Goal: Information Seeking & Learning: Check status

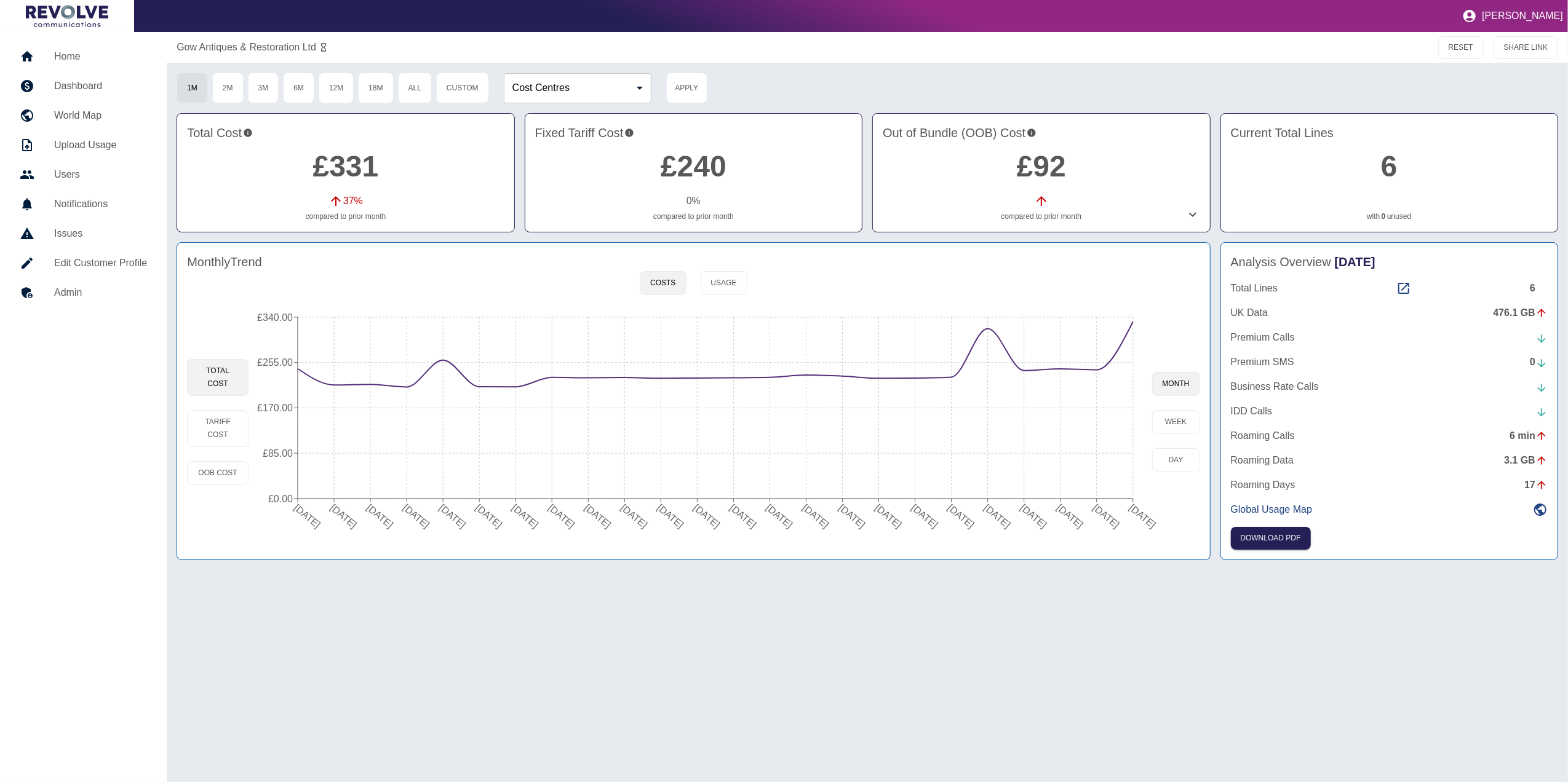
click at [101, 53] on h5 "Home" at bounding box center [101, 57] width 93 height 15
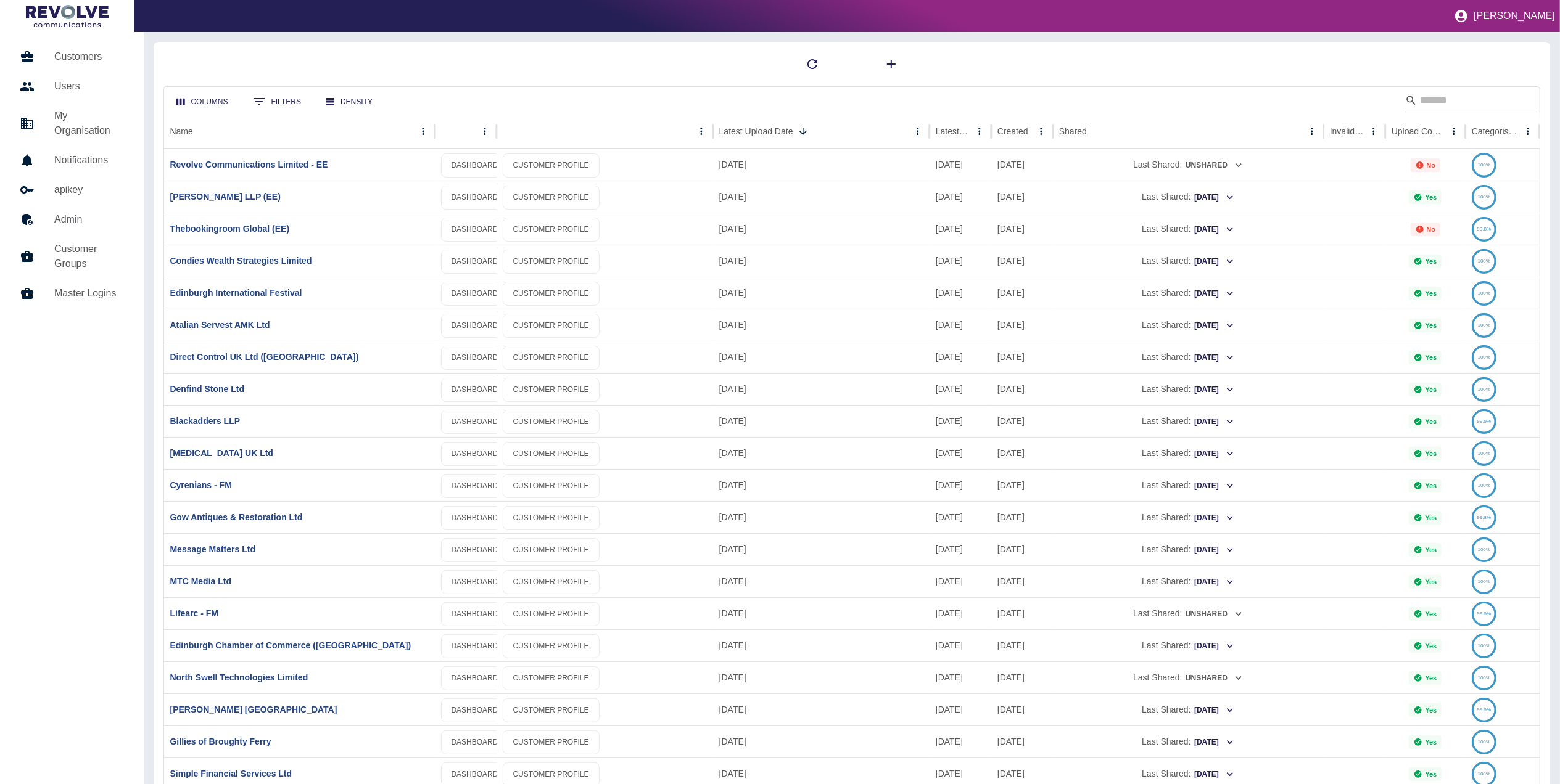
click at [1446, 95] on input "Search" at bounding box center [1469, 101] width 99 height 20
type input "*"
drag, startPoint x: 1435, startPoint y: 100, endPoint x: 1405, endPoint y: 56, distance: 53.3
click at [1435, 100] on input "Search" at bounding box center [1469, 101] width 99 height 20
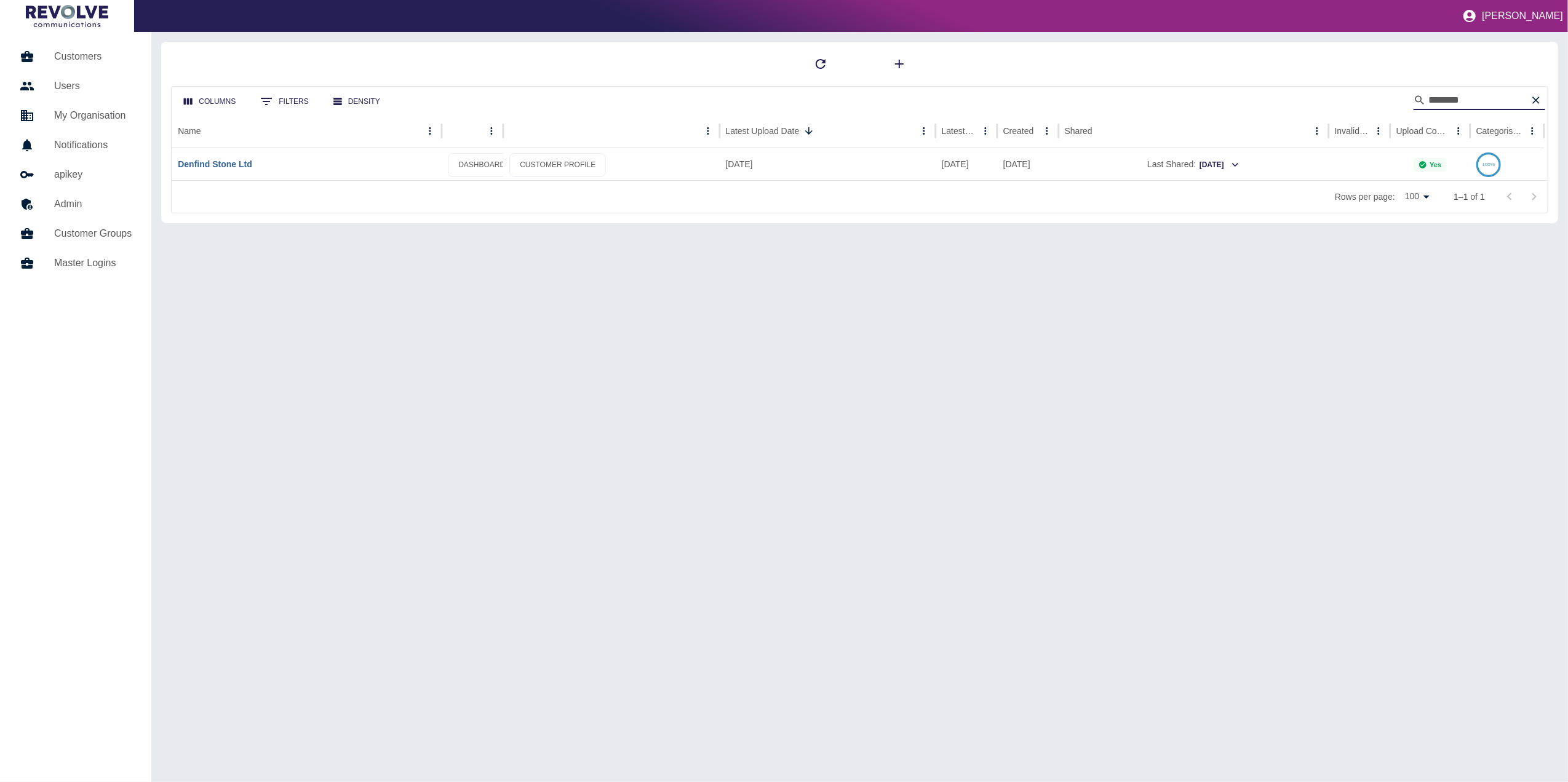
type input "*******"
click at [219, 165] on link "Denfind Stone Ltd" at bounding box center [215, 164] width 74 height 10
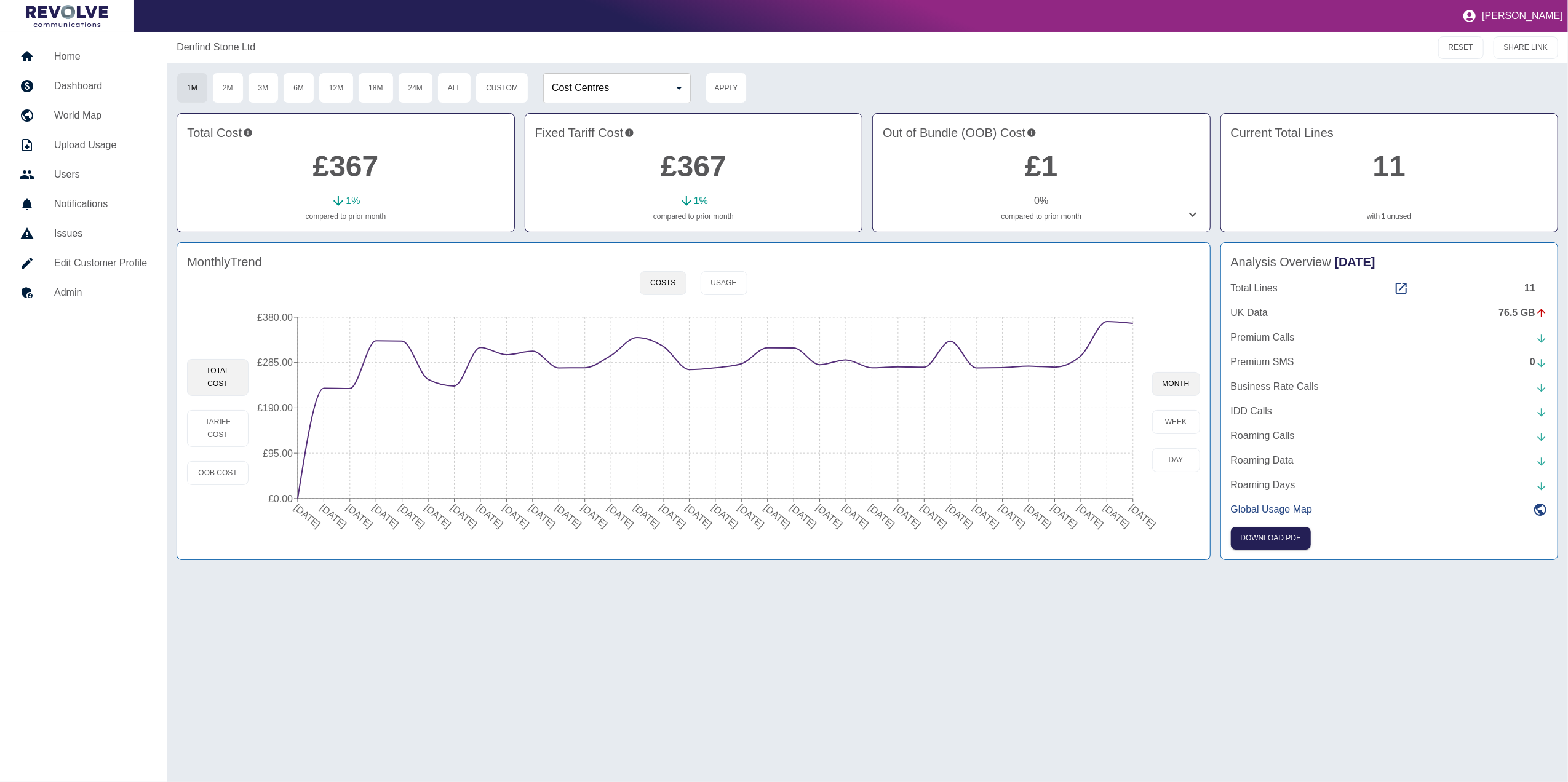
click at [89, 70] on link "Home" at bounding box center [83, 56] width 147 height 29
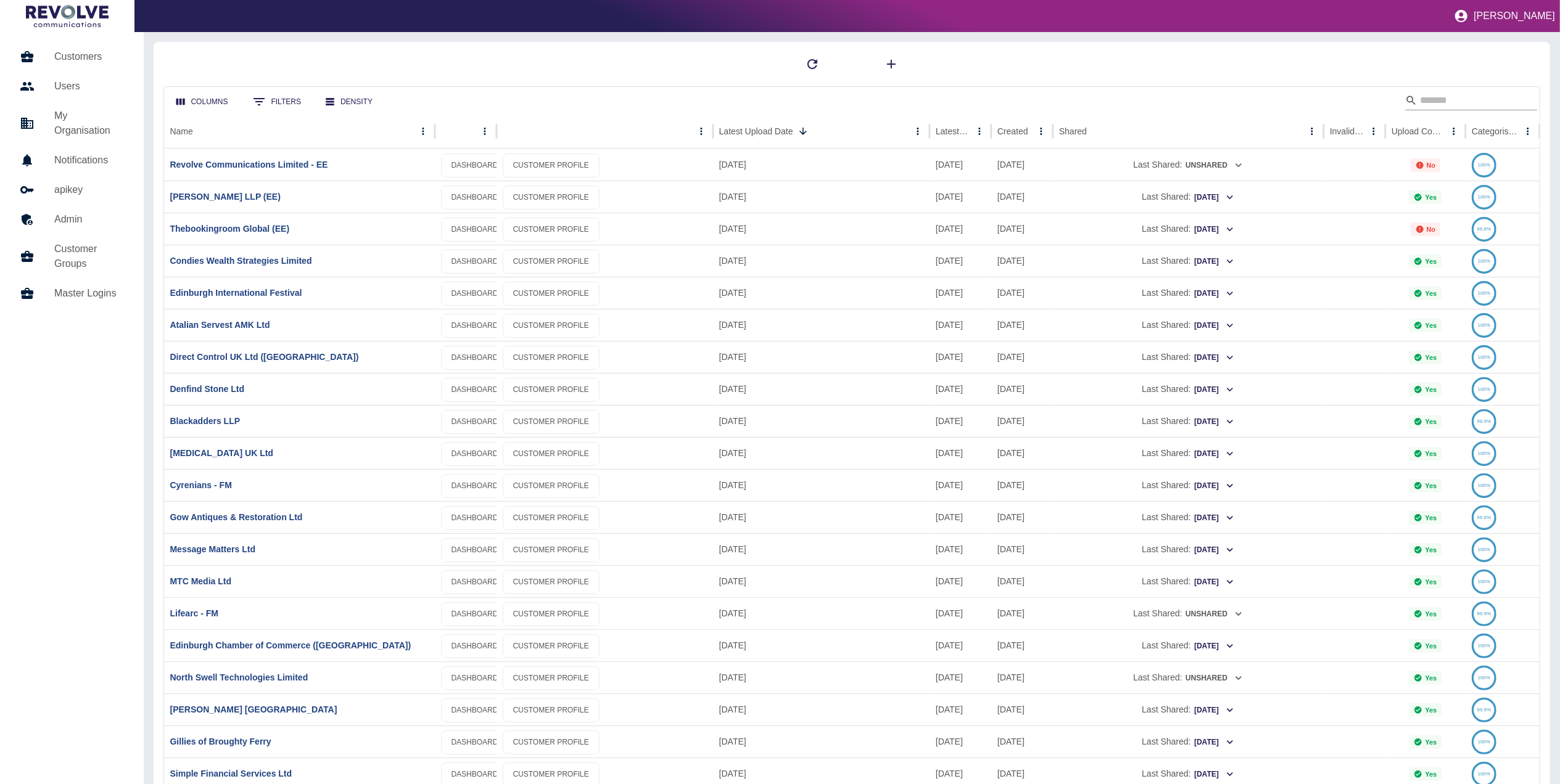
click at [1462, 97] on input "Search" at bounding box center [1469, 101] width 99 height 20
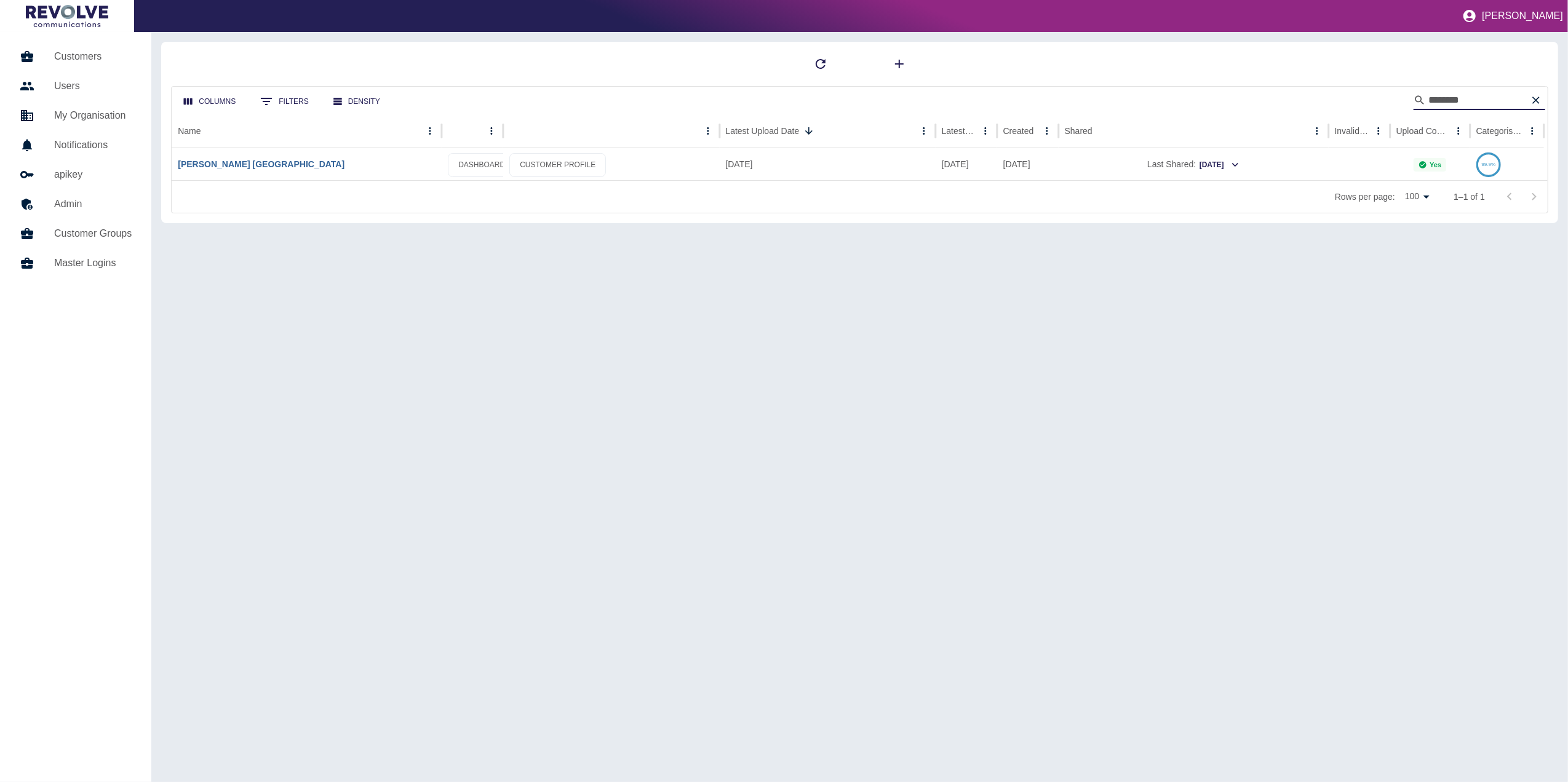
type input "*******"
click at [244, 162] on link "[PERSON_NAME] [GEOGRAPHIC_DATA]" at bounding box center [261, 164] width 167 height 10
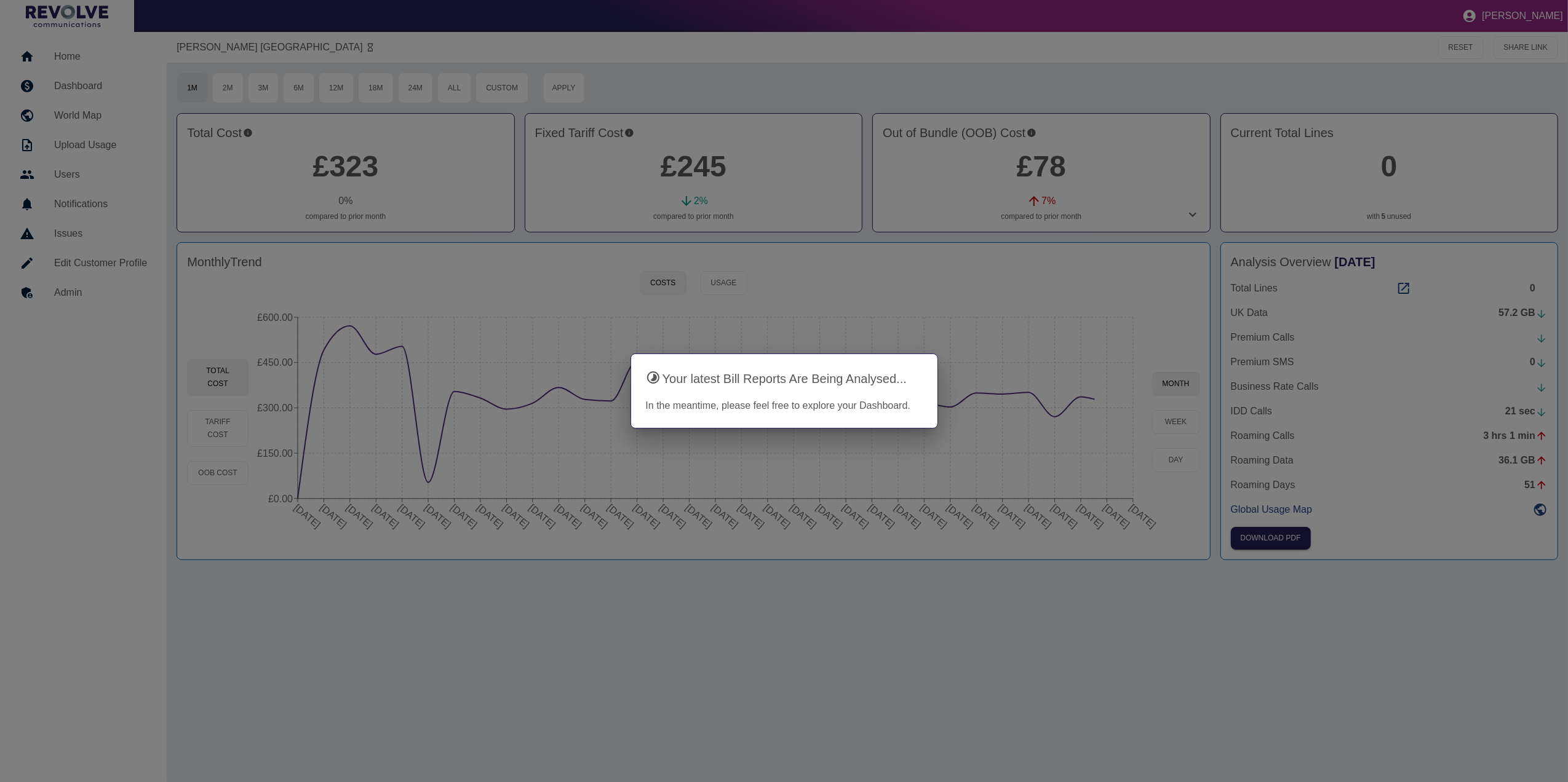
click at [1098, 347] on div at bounding box center [784, 391] width 1568 height 782
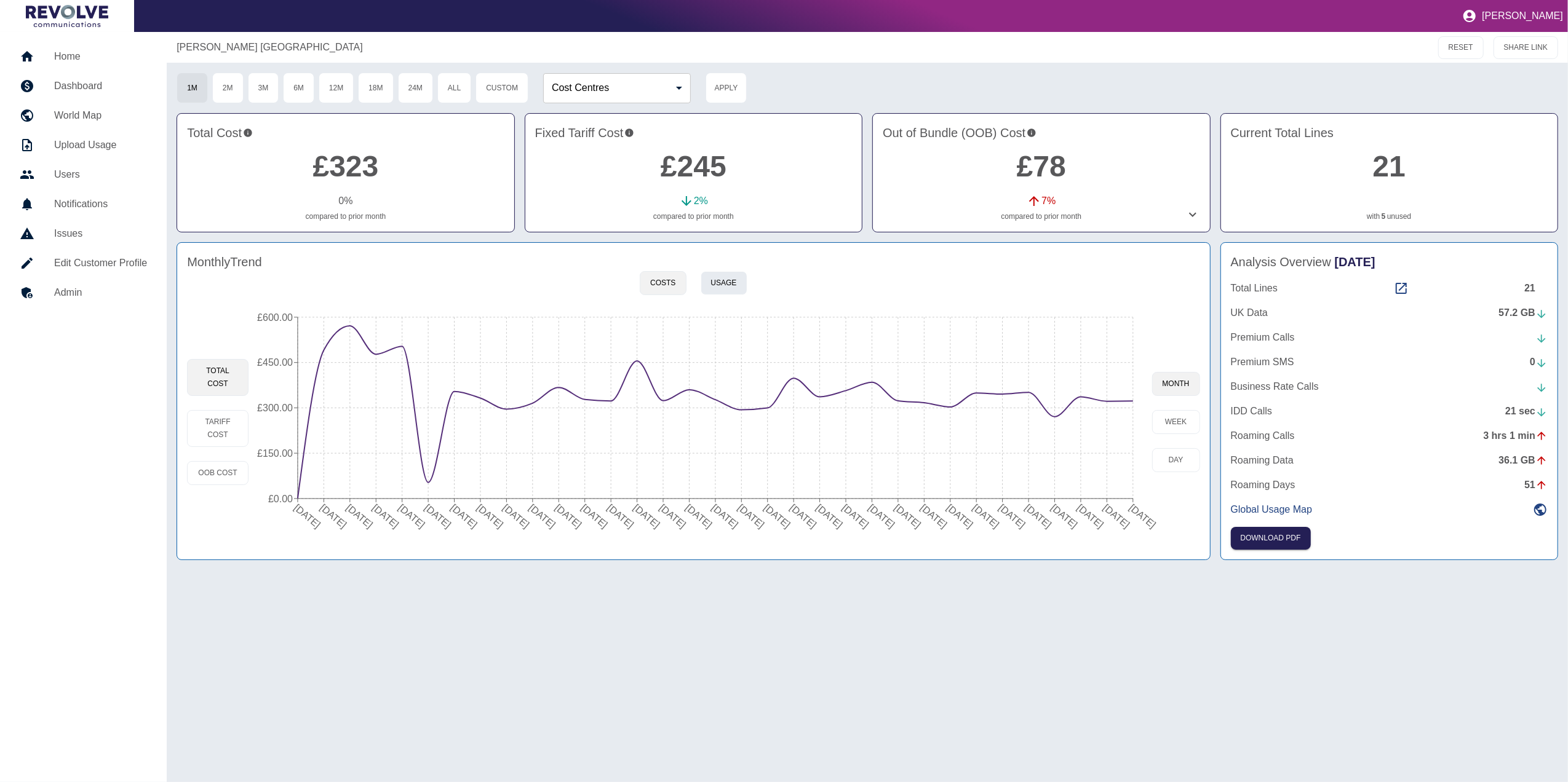
click at [726, 286] on button "Usage" at bounding box center [723, 283] width 47 height 24
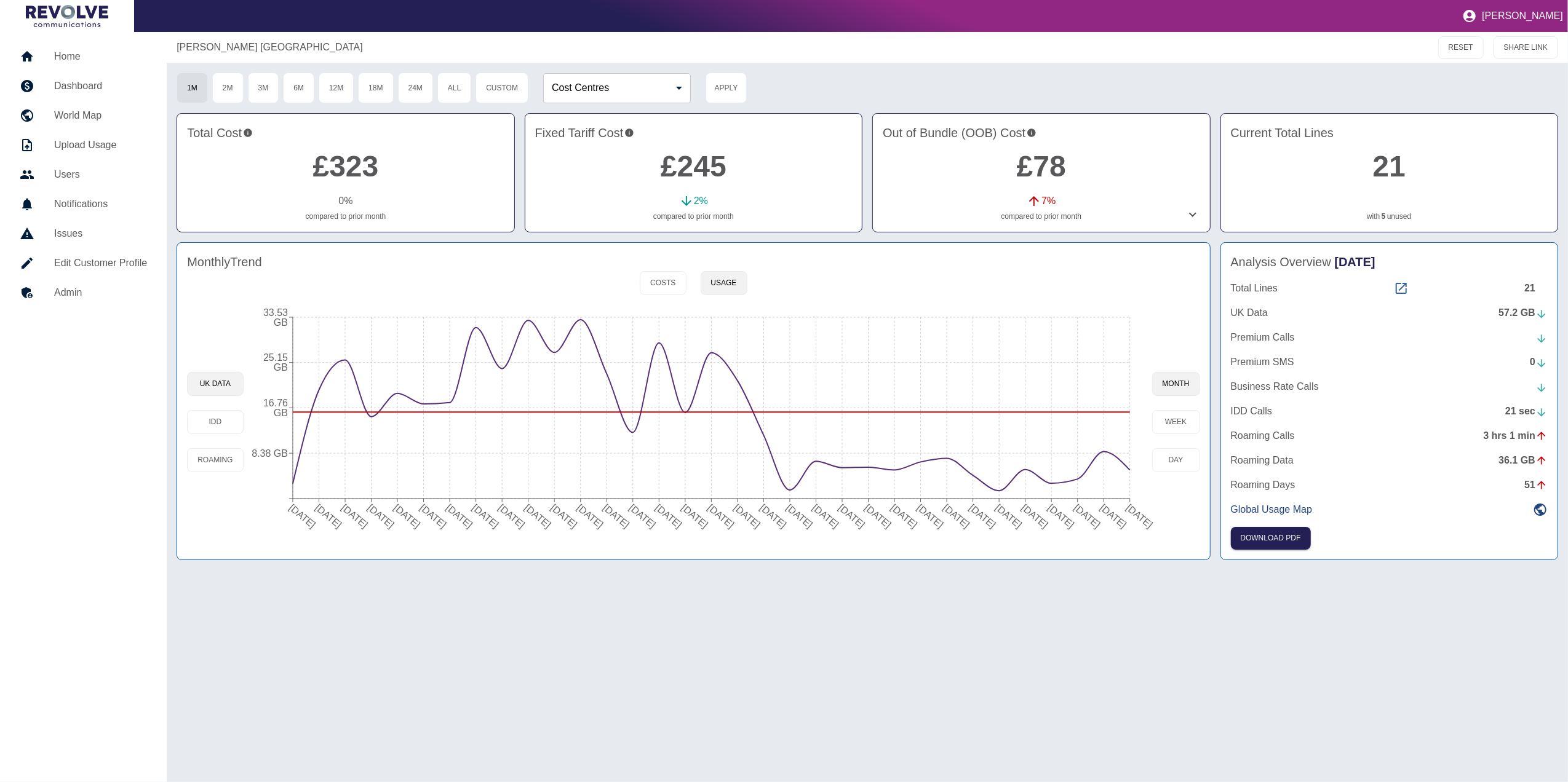
click at [1399, 290] on icon at bounding box center [1401, 289] width 15 height 15
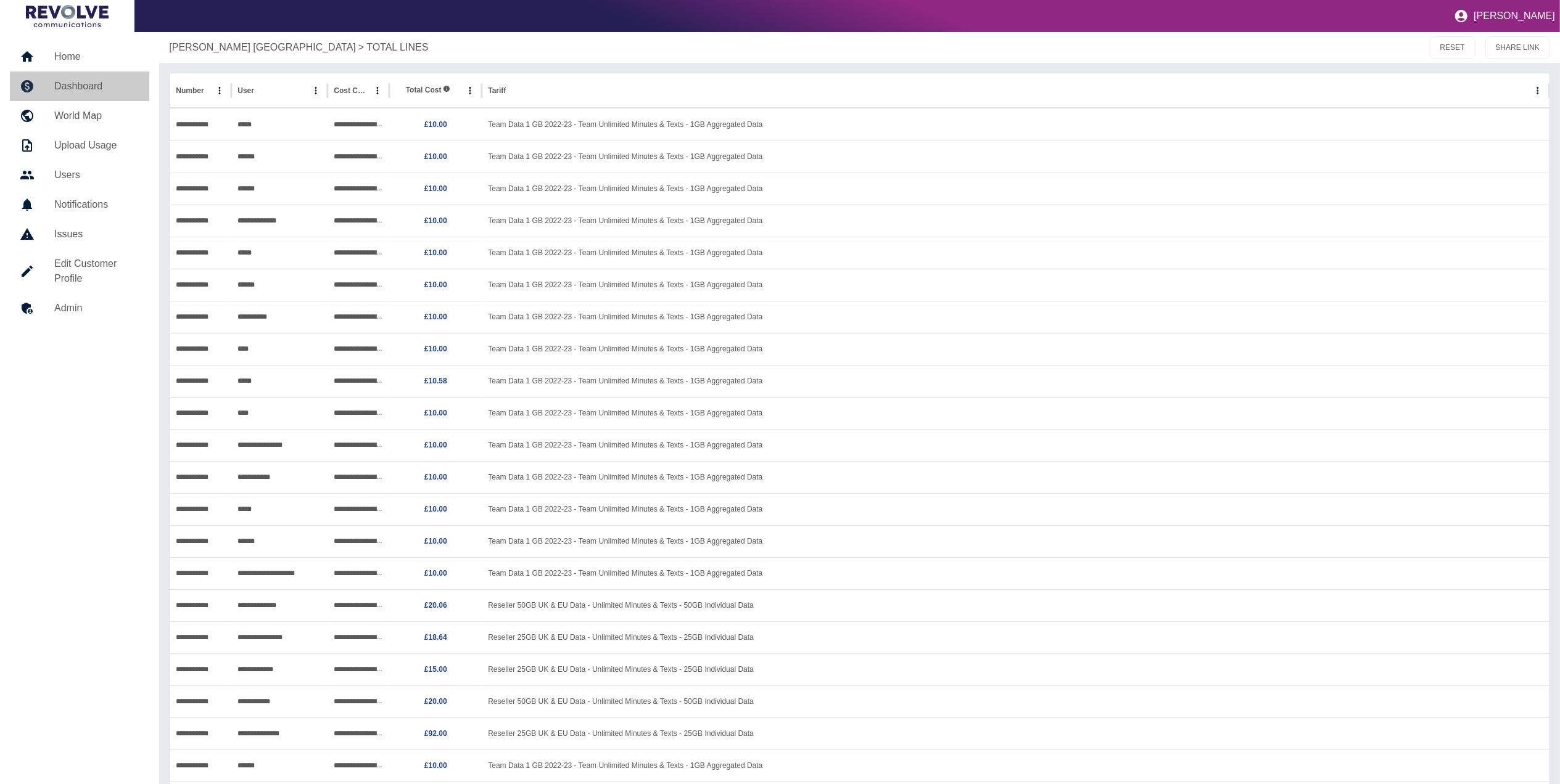
click at [95, 86] on h5 "Dashboard" at bounding box center [97, 86] width 85 height 15
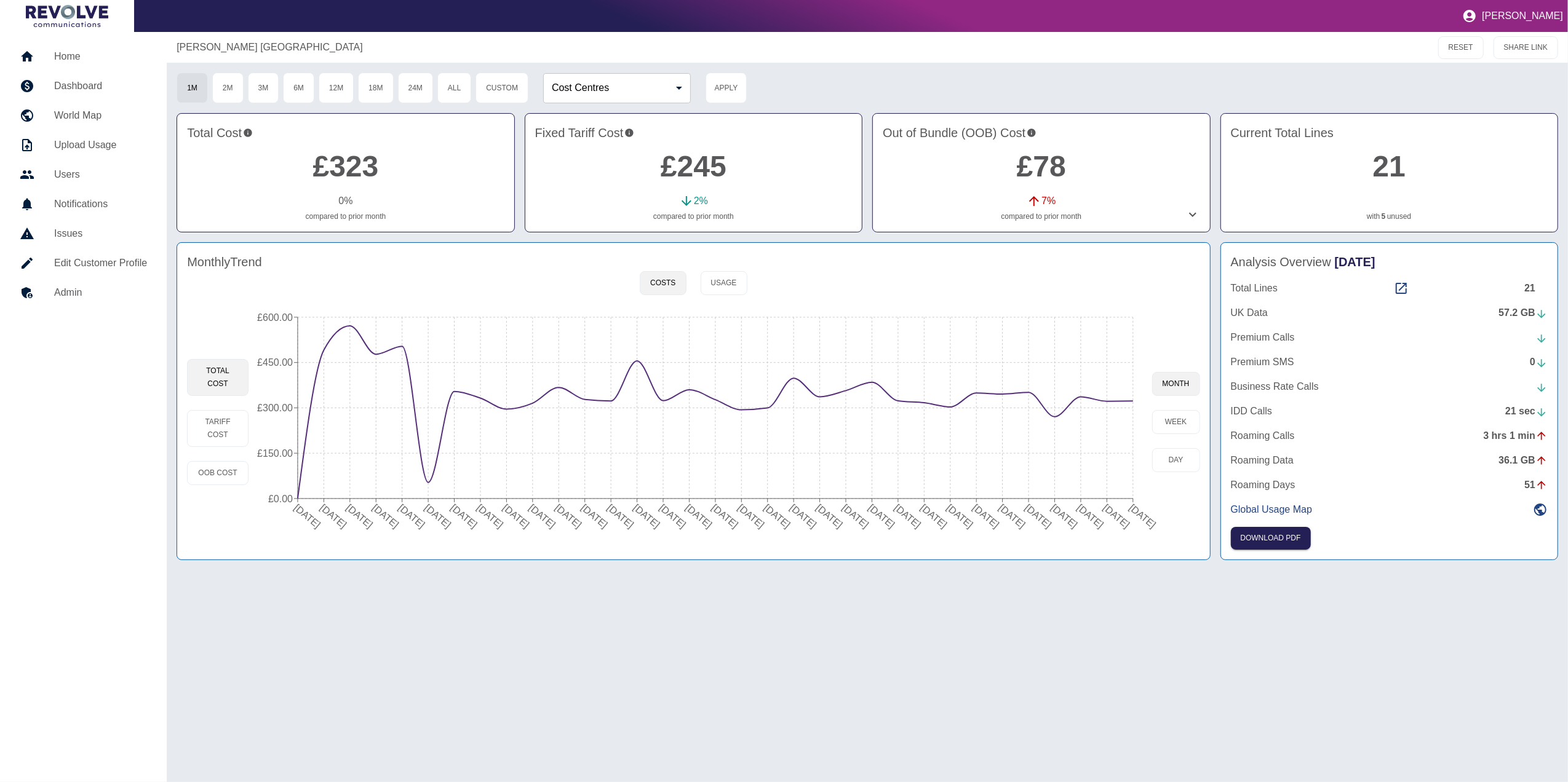
click at [1134, 398] on icon "[DATE] [DATE] [DATE] [DATE] [DATE] [DATE] [DATE] [DATE] [DATE] [DATE] [DATE] [D…" at bounding box center [700, 422] width 903 height 234
click at [1128, 399] on icon "[DATE] [DATE] [DATE] [DATE] [DATE] [DATE] [DATE] [DATE] [DATE] [DATE] [DATE] [D…" at bounding box center [700, 422] width 903 height 234
click at [1131, 399] on circle at bounding box center [1133, 401] width 10 height 10
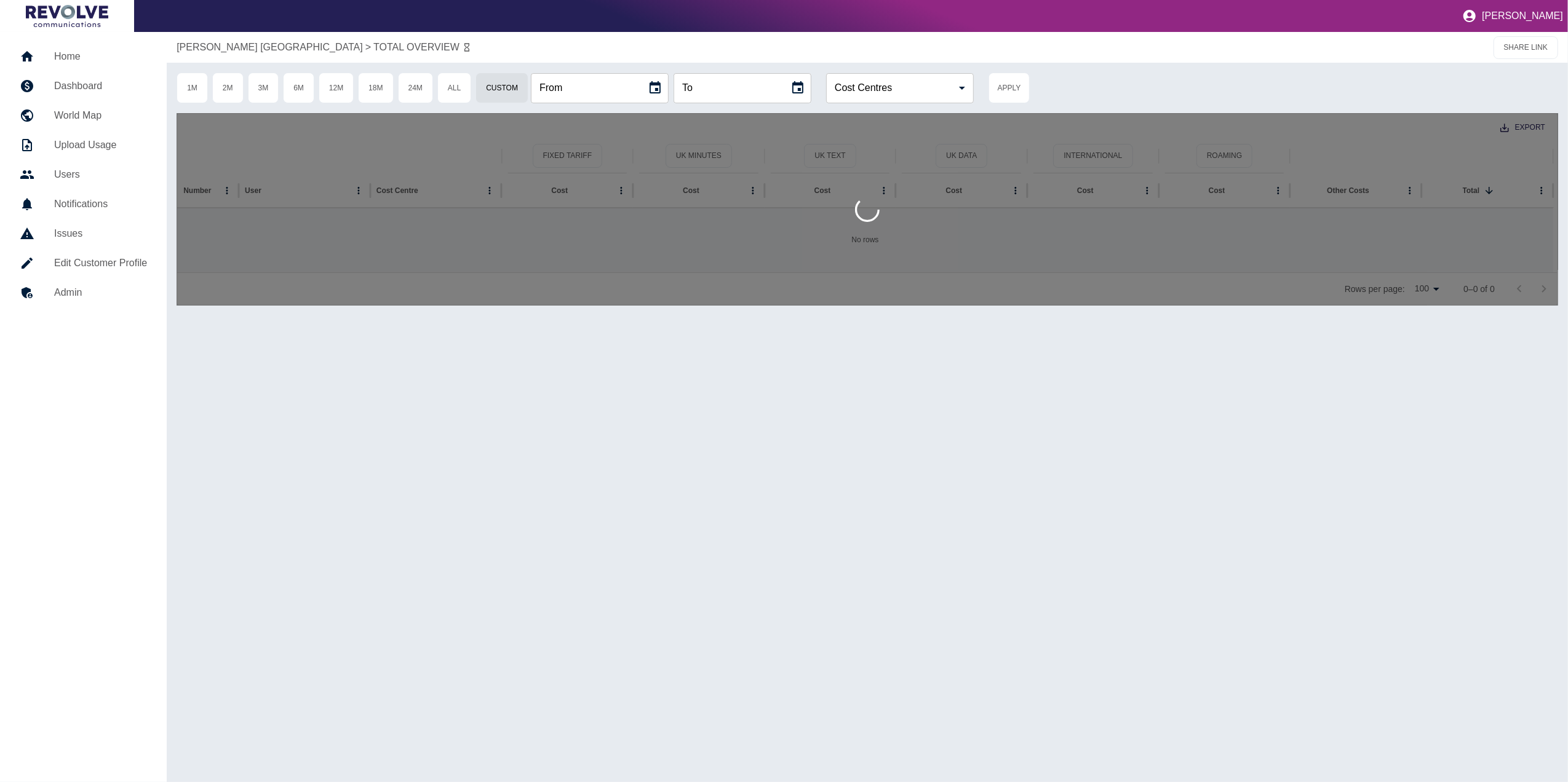
type input "**********"
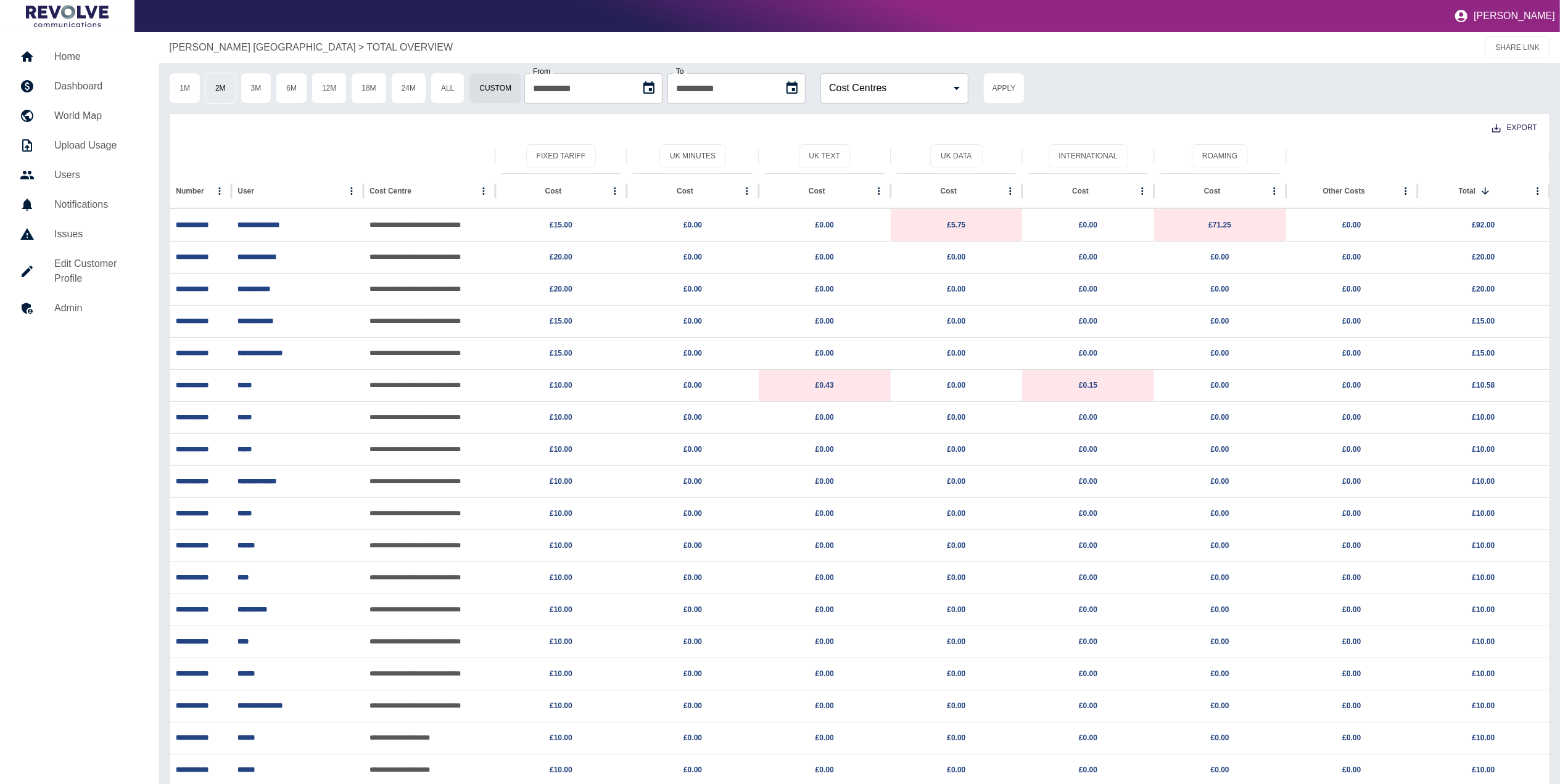
click at [233, 86] on button "2M" at bounding box center [221, 88] width 31 height 31
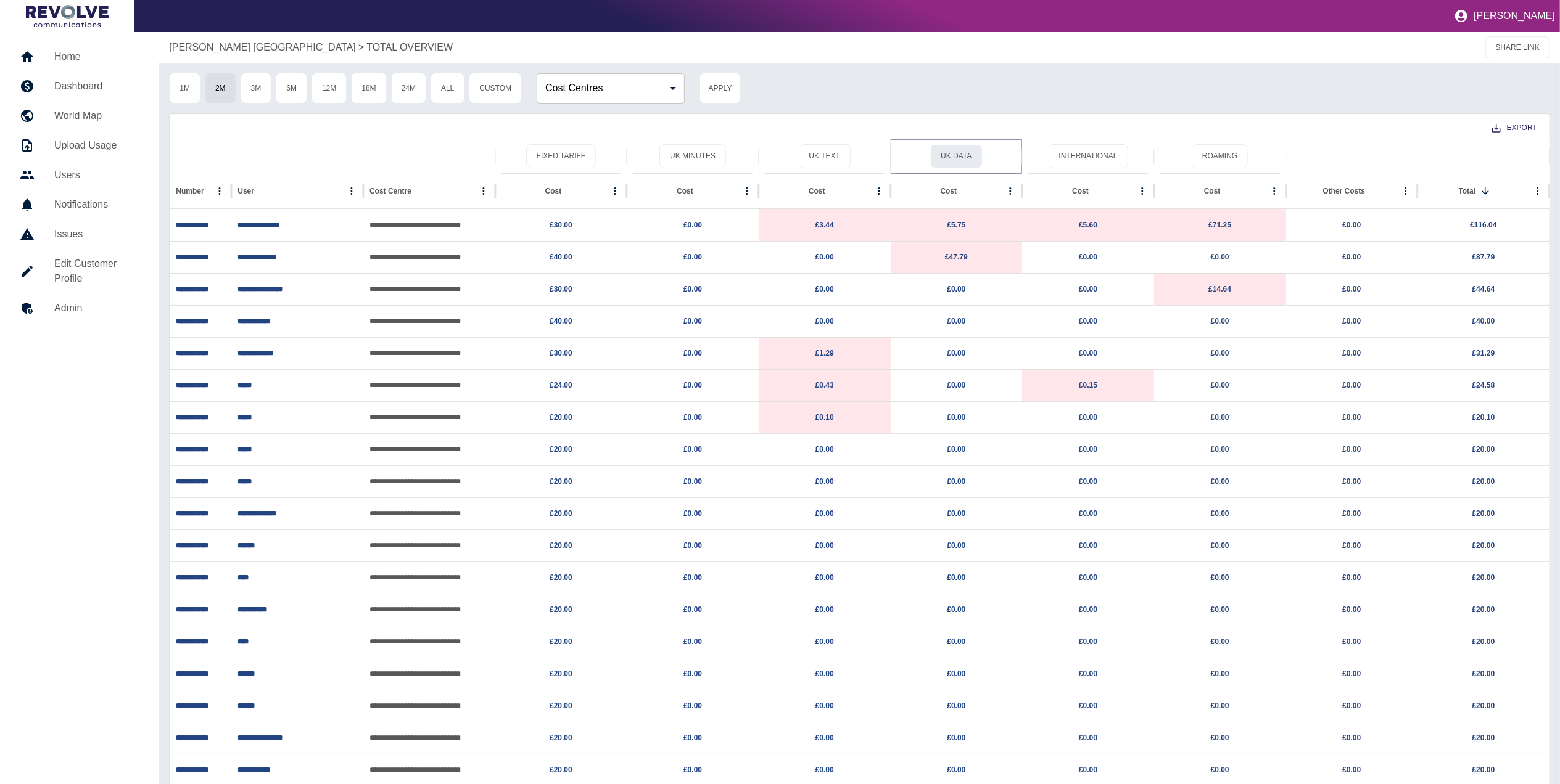
click at [965, 161] on button "UK Data" at bounding box center [956, 156] width 52 height 24
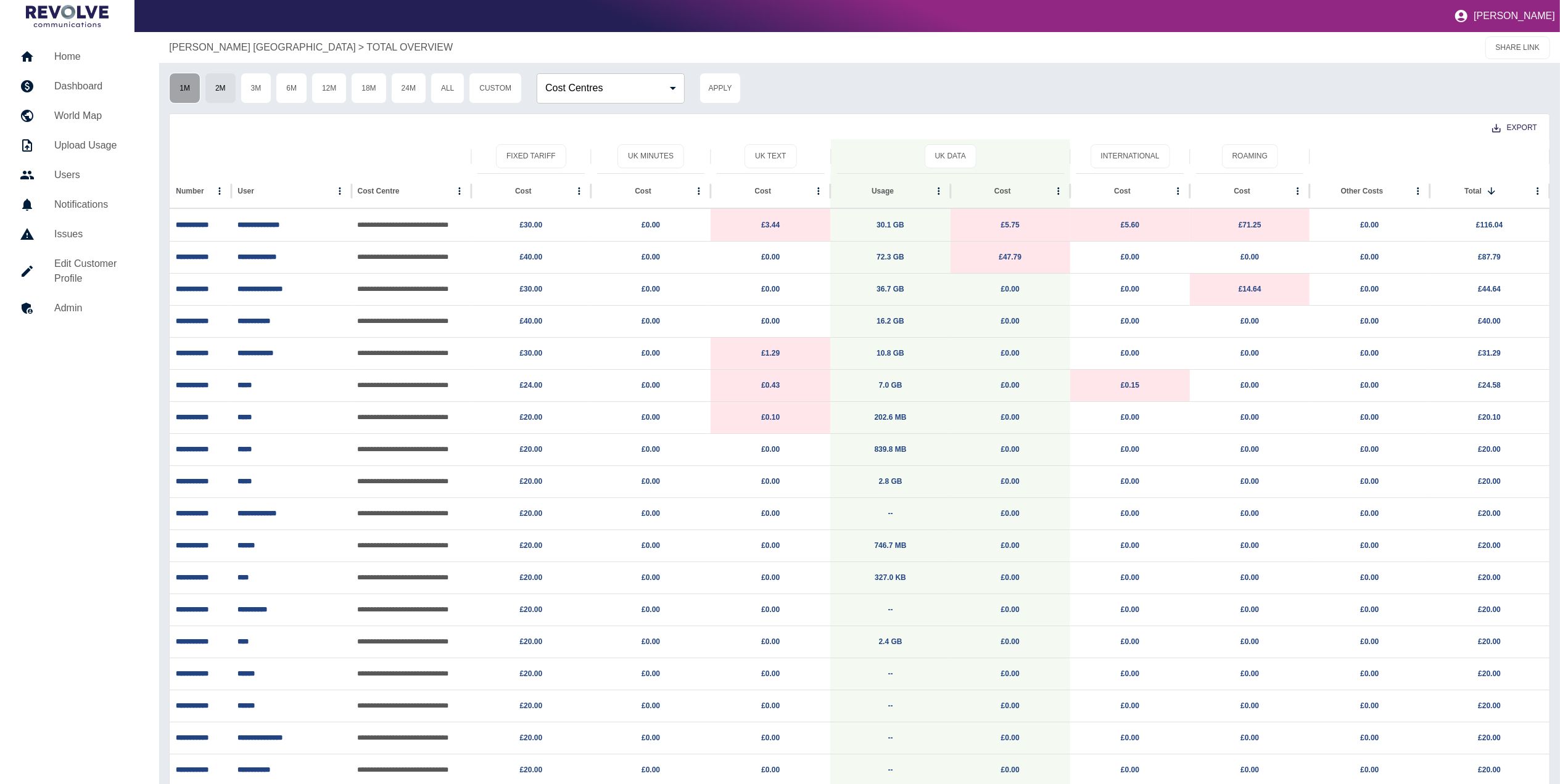
click at [186, 85] on button "1M" at bounding box center [185, 88] width 31 height 31
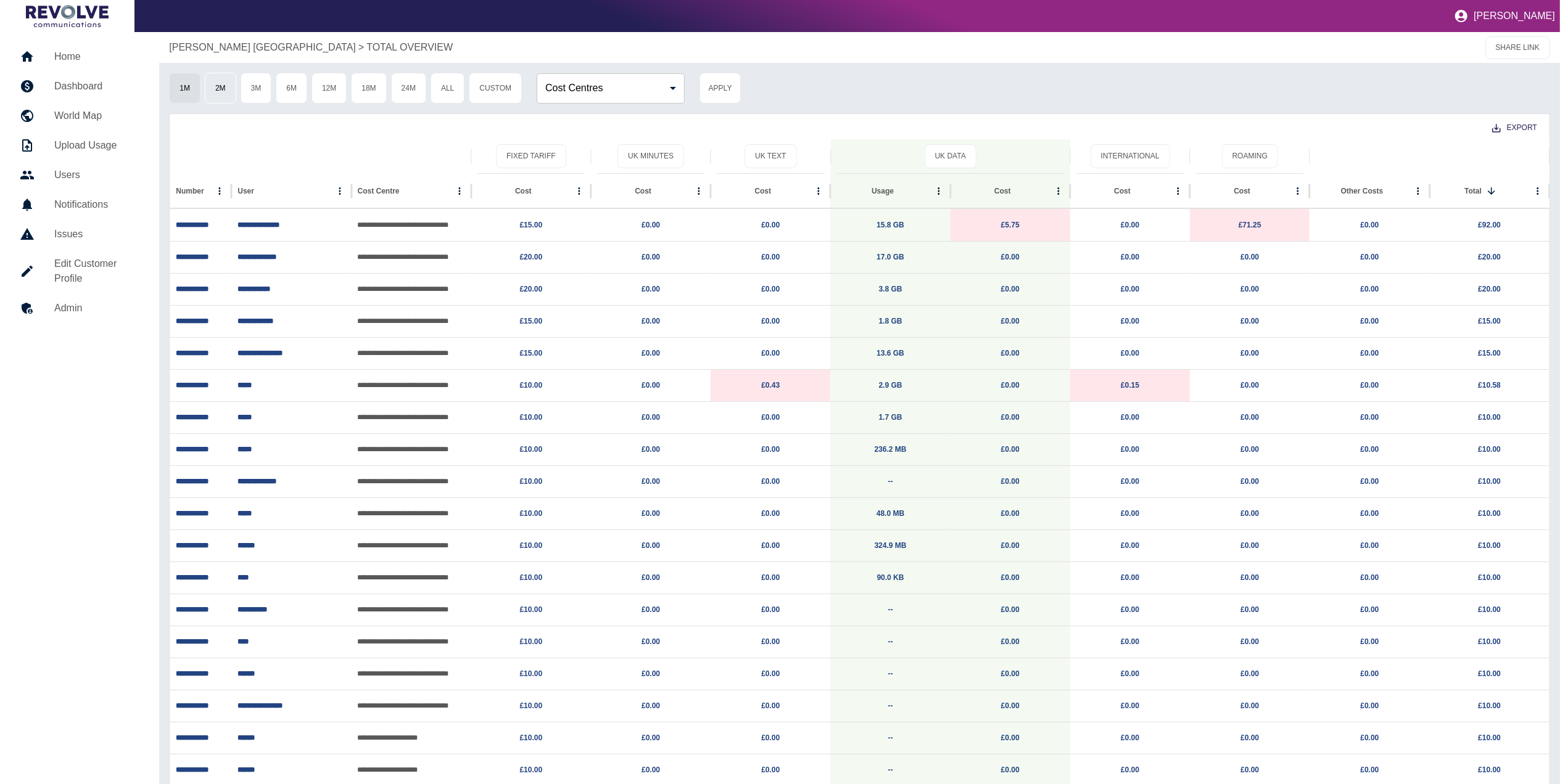
click at [228, 87] on button "2M" at bounding box center [221, 88] width 31 height 31
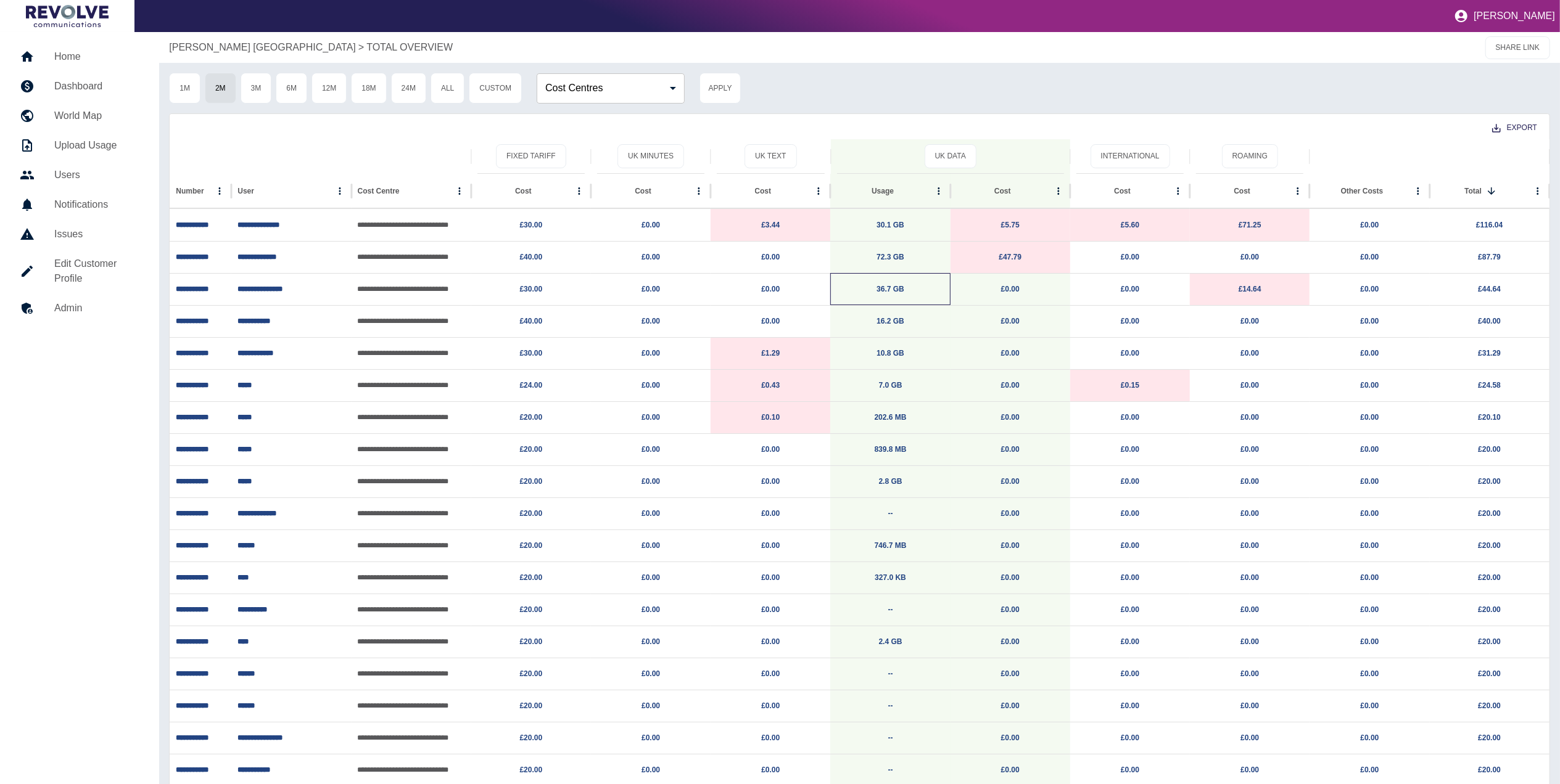
click at [887, 296] on p "36.7 GB" at bounding box center [890, 289] width 107 height 31
click at [252, 90] on button "3M" at bounding box center [256, 88] width 31 height 31
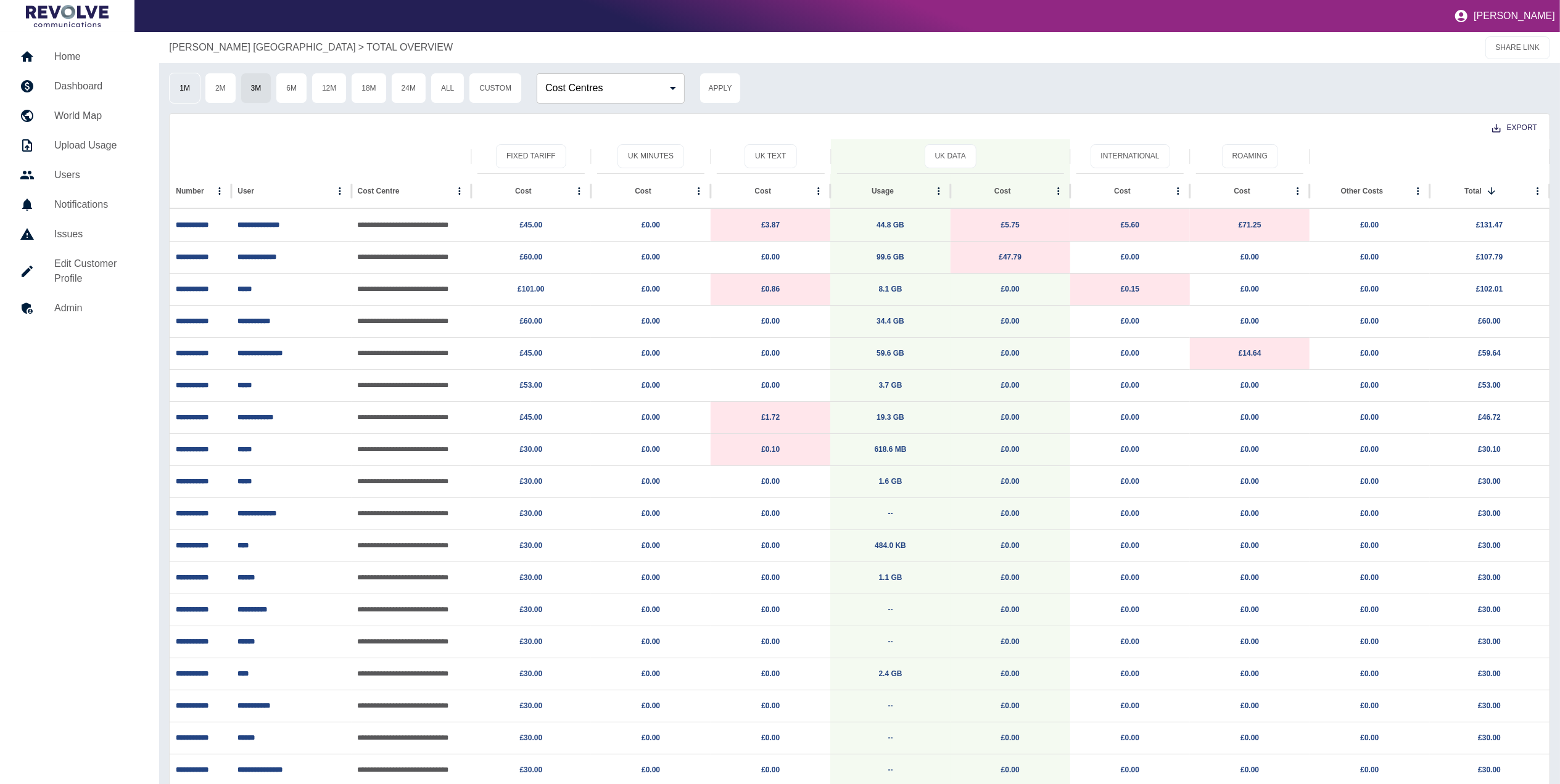
click at [187, 94] on button "1M" at bounding box center [185, 88] width 31 height 31
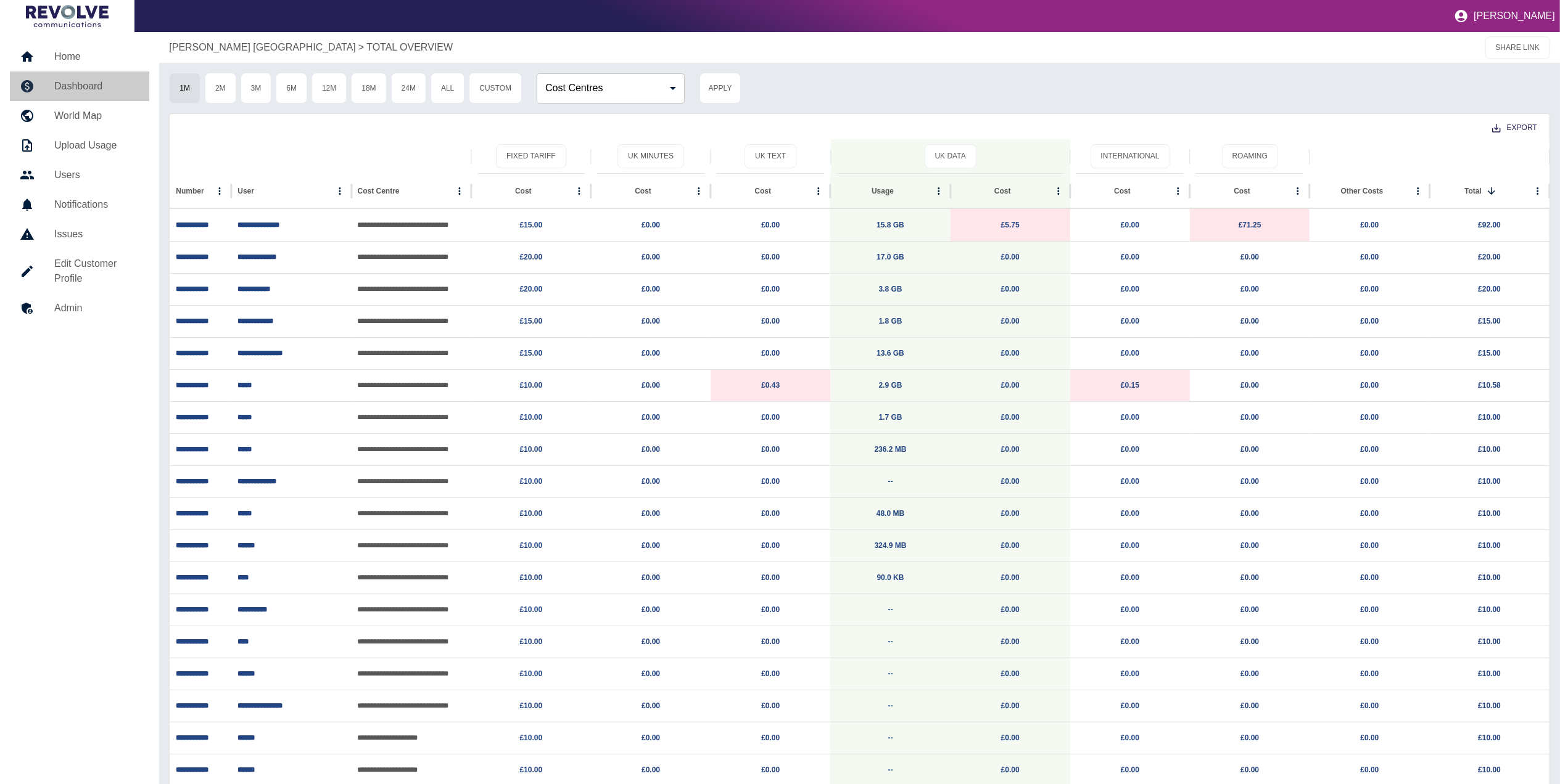
click at [65, 85] on h5 "Dashboard" at bounding box center [97, 86] width 85 height 15
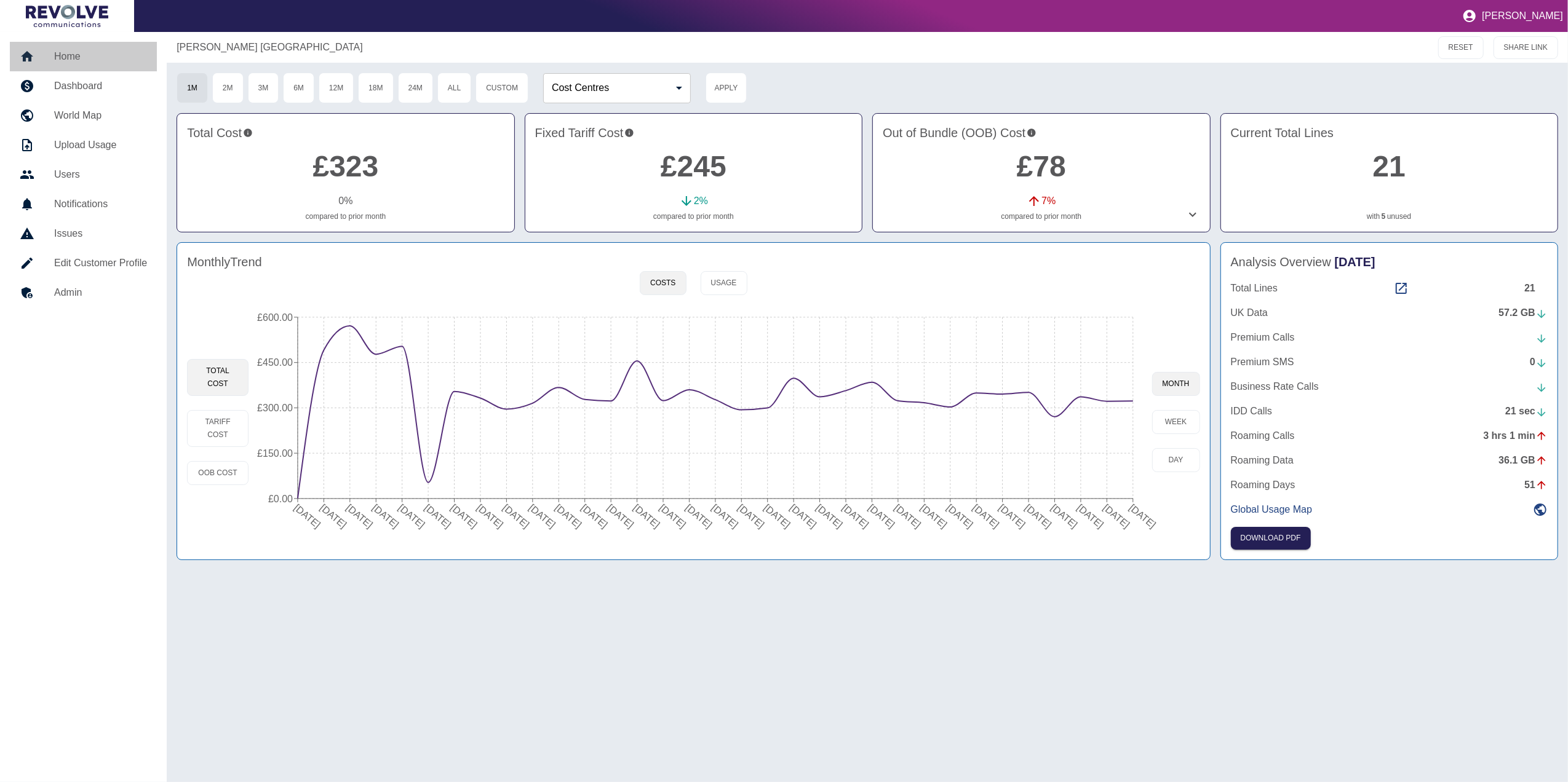
click at [85, 50] on h5 "Home" at bounding box center [101, 57] width 93 height 15
